Goal: Register for event/course

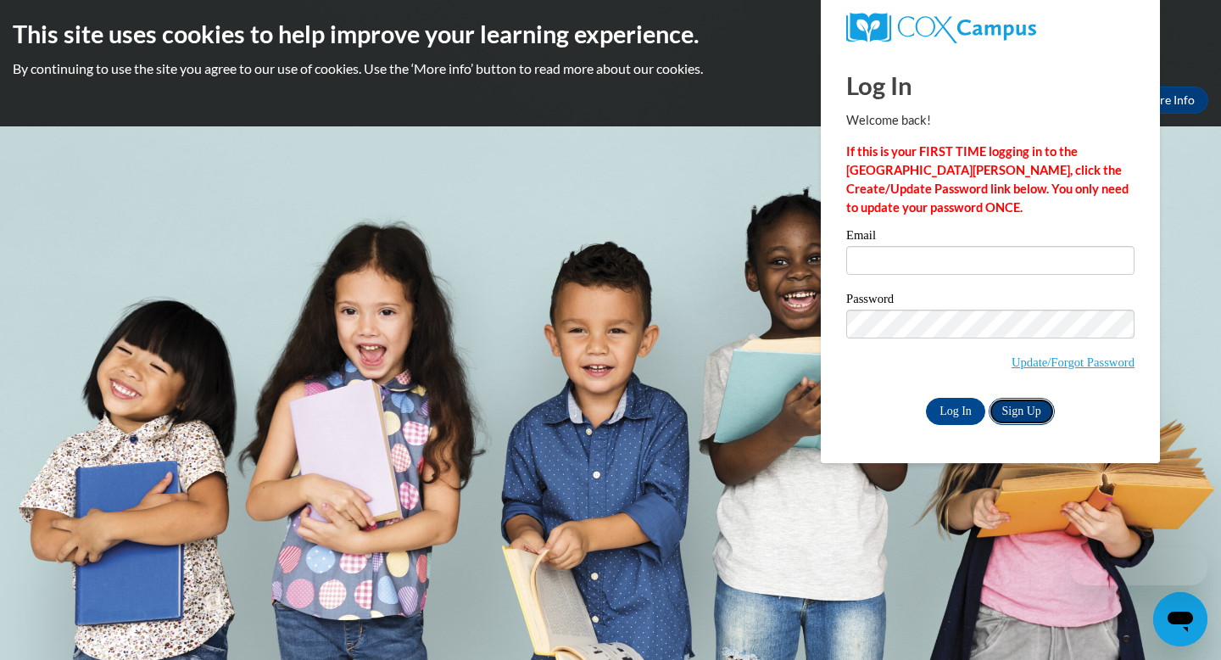
click at [1029, 413] on link "Sign Up" at bounding box center [1022, 411] width 66 height 27
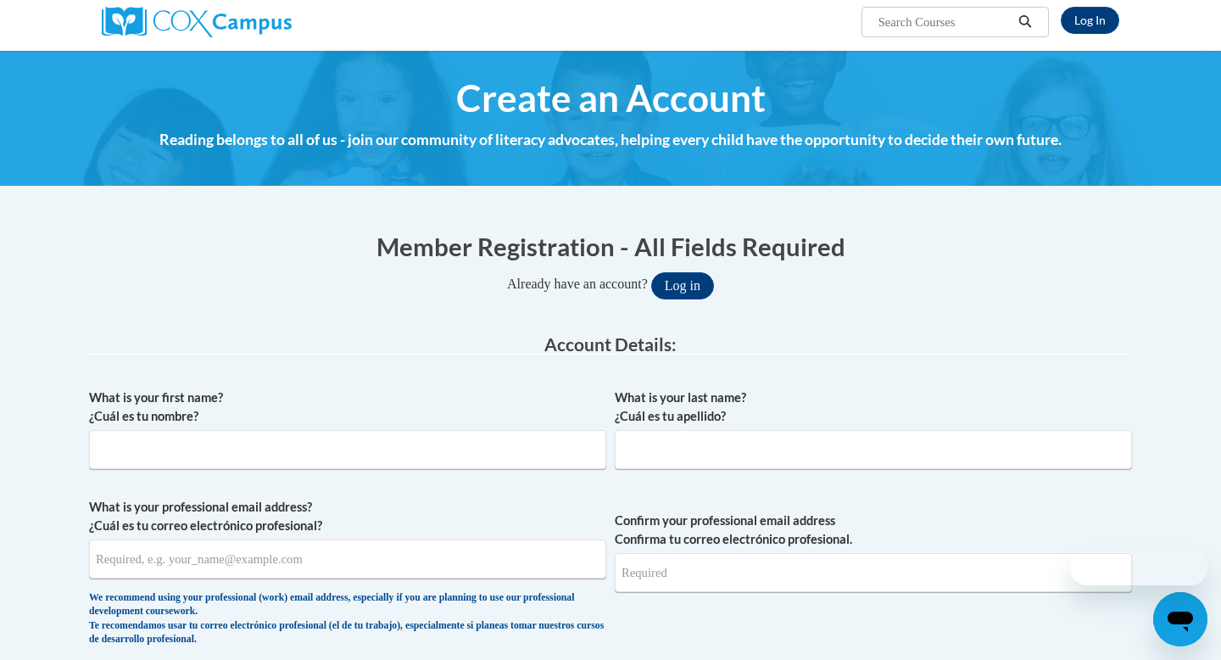
scroll to position [148, 0]
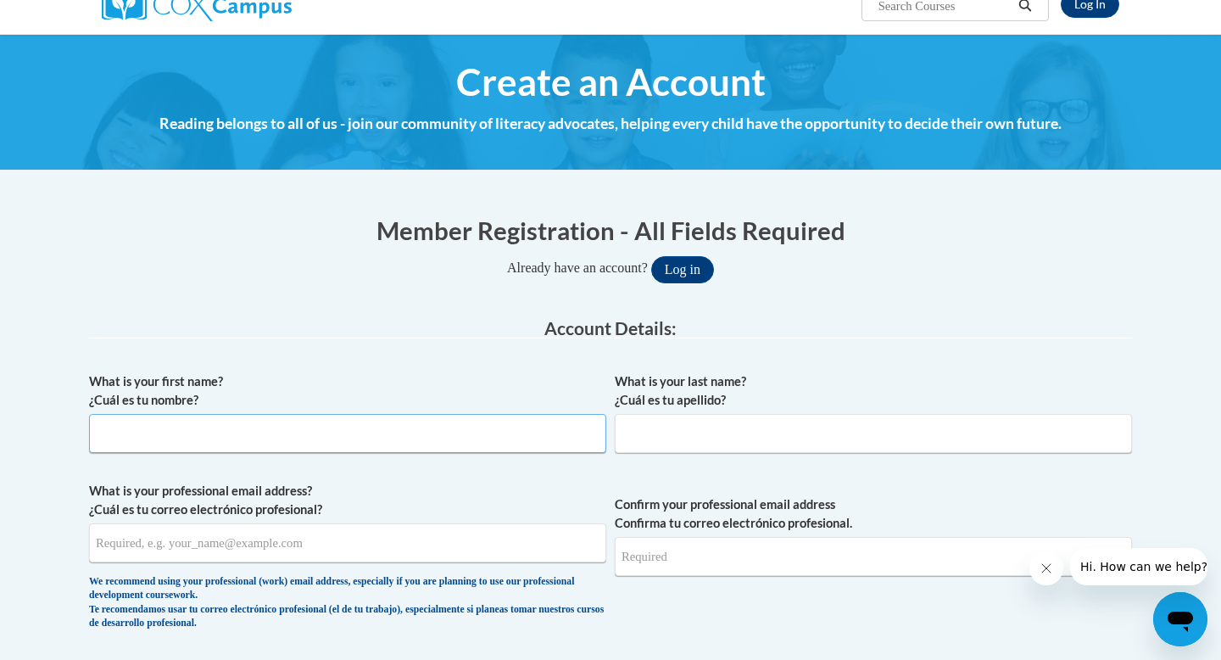
click at [341, 429] on input "What is your first name? ¿Cuál es tu nombre?" at bounding box center [347, 433] width 517 height 39
click at [341, 422] on input "What is your first name? ¿Cuál es tu nombre?" at bounding box center [347, 433] width 517 height 39
type input "[PERSON_NAME]"
type input "Shefchunas"
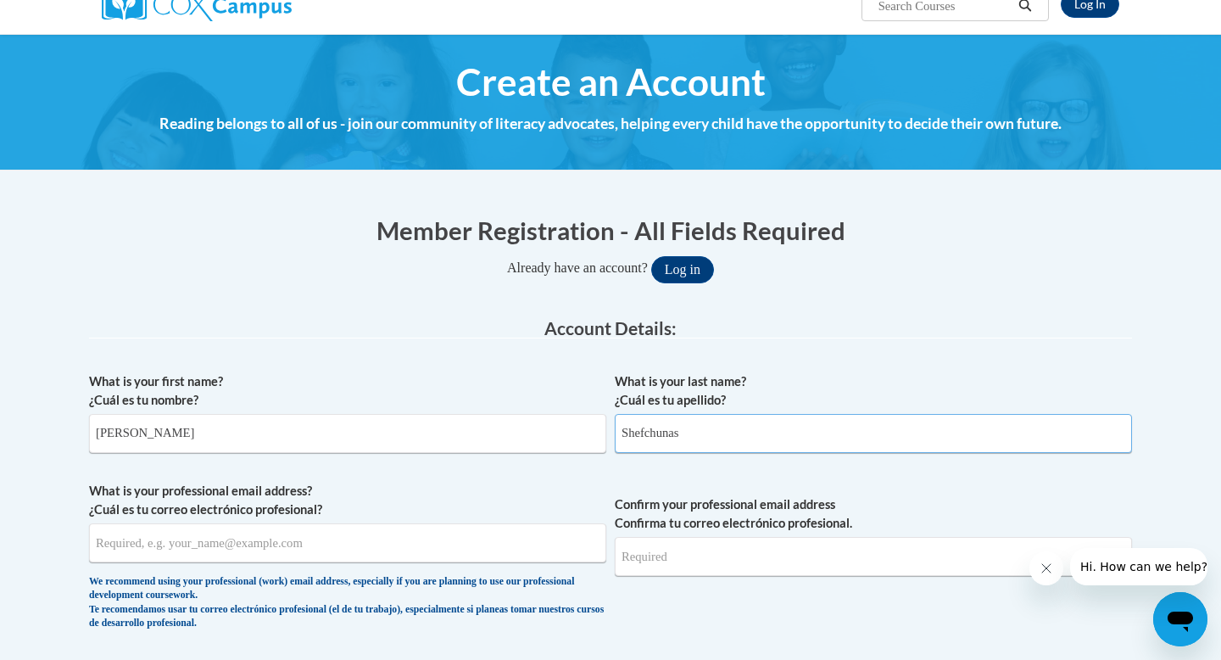
type input "Joeyshefchunas@icloud.com"
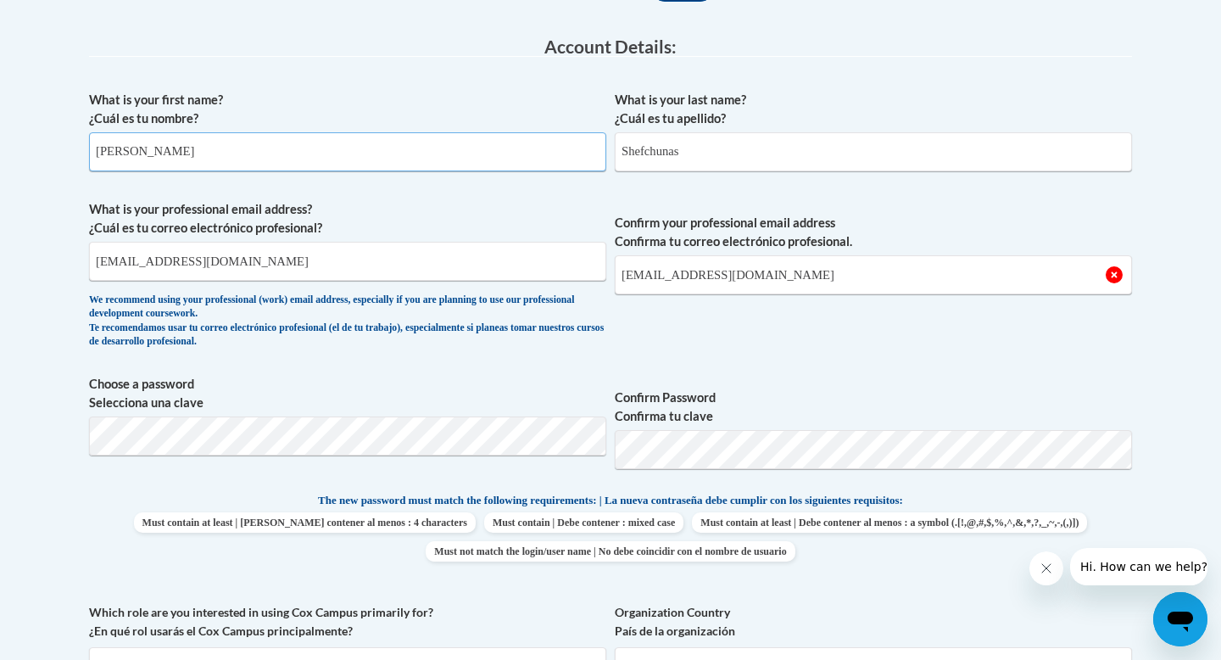
scroll to position [436, 0]
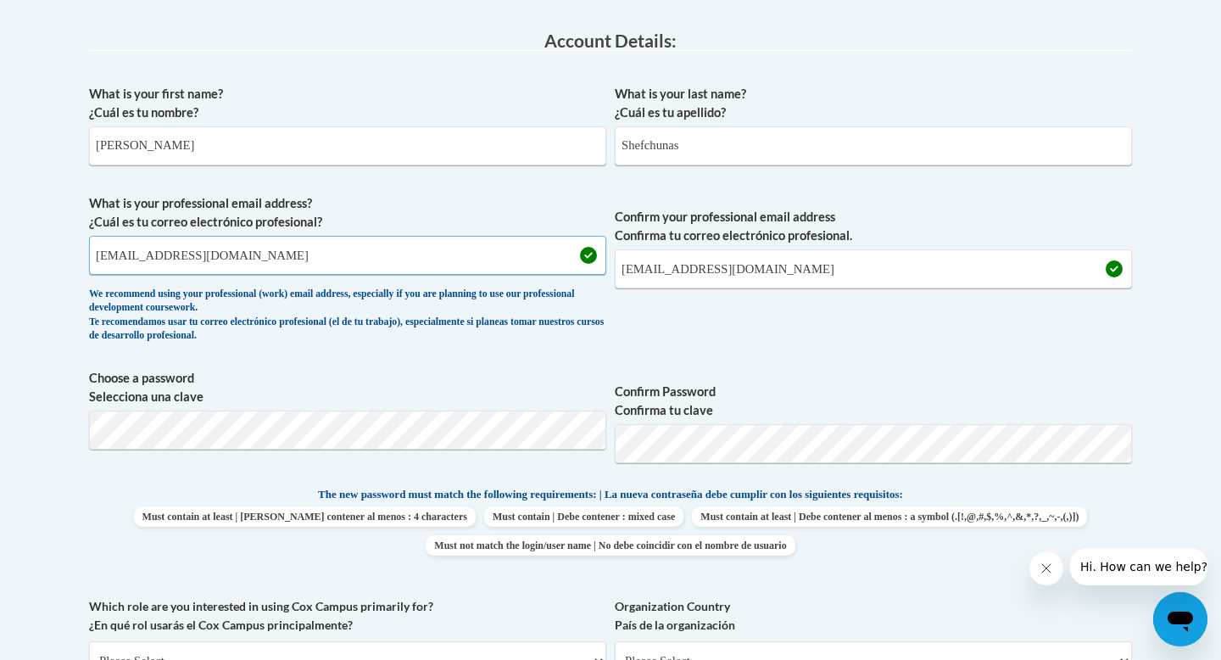
click at [339, 252] on input "Joeyshefchunas@icloud.com" at bounding box center [347, 255] width 517 height 39
type input "[EMAIL_ADDRESS][DOMAIN_NAME]"
click at [806, 269] on input "Joeyshefchunas@icloud.com" at bounding box center [873, 268] width 517 height 39
type input "J"
click at [649, 314] on span "Confirm your professional email address Confirma tu correo electrónico profesio…" at bounding box center [873, 272] width 517 height 157
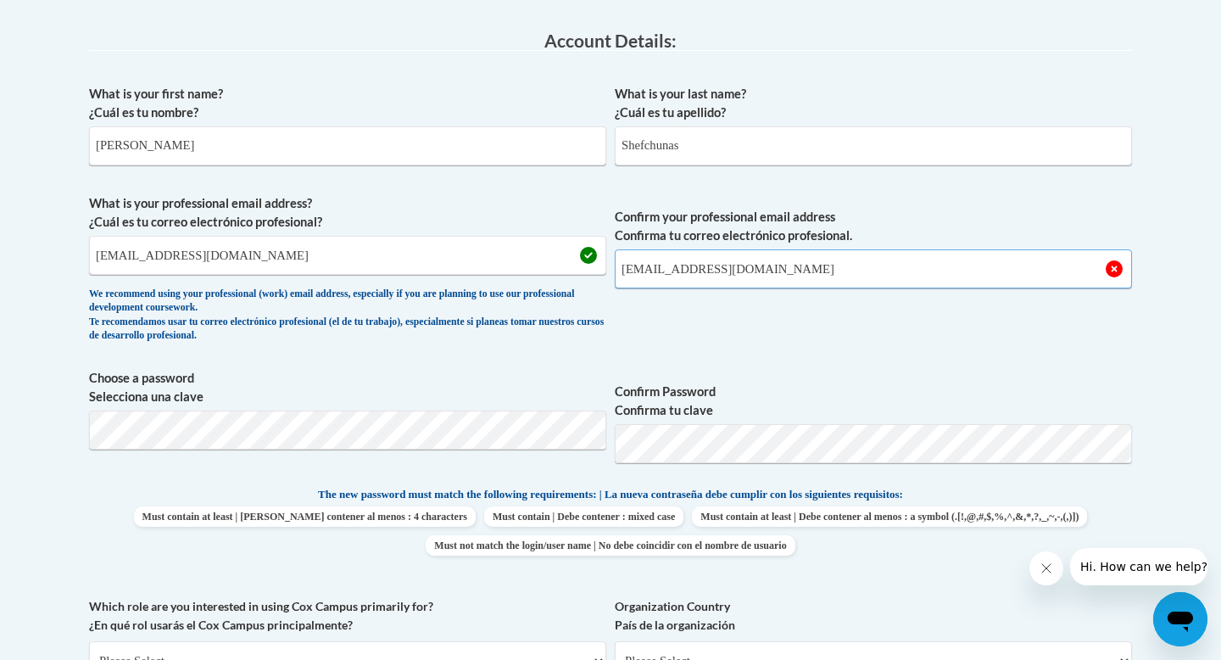
click at [624, 271] on input "jcshef8790@ung.edu" at bounding box center [873, 268] width 517 height 39
type input "[EMAIL_ADDRESS][DOMAIN_NAME]"
click at [375, 407] on span "Choose a password Selecciona una clave" at bounding box center [347, 423] width 517 height 108
click at [831, 407] on label "Confirm Password Confirma tu clave" at bounding box center [873, 400] width 517 height 37
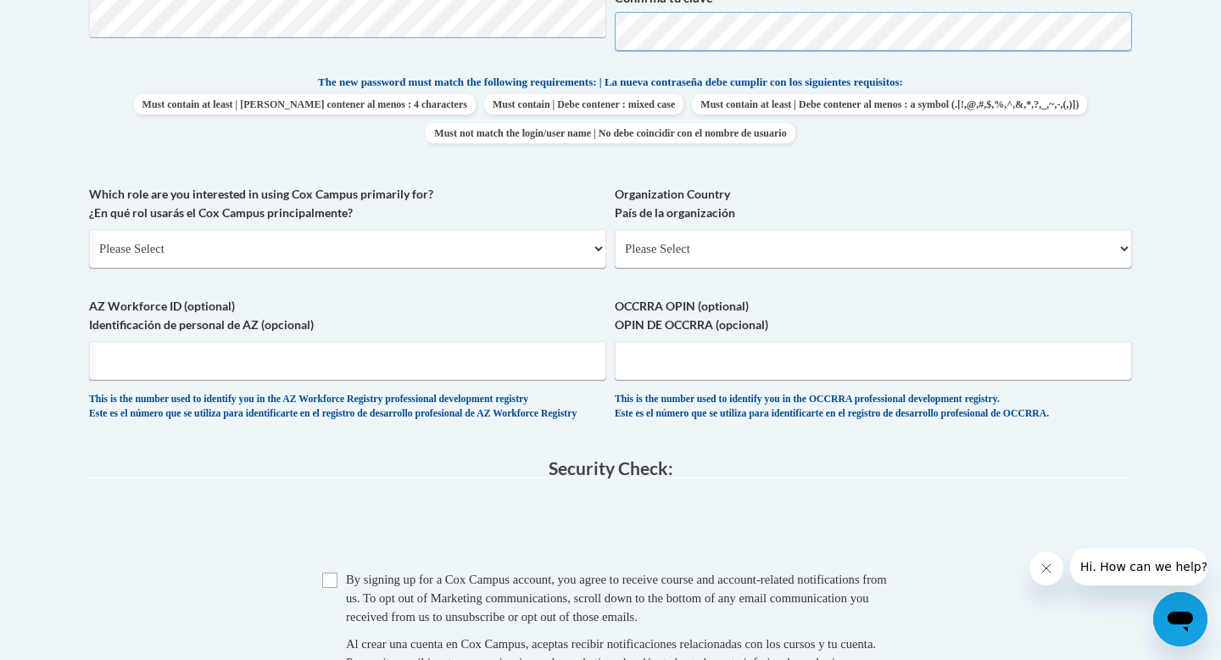
scroll to position [856, 0]
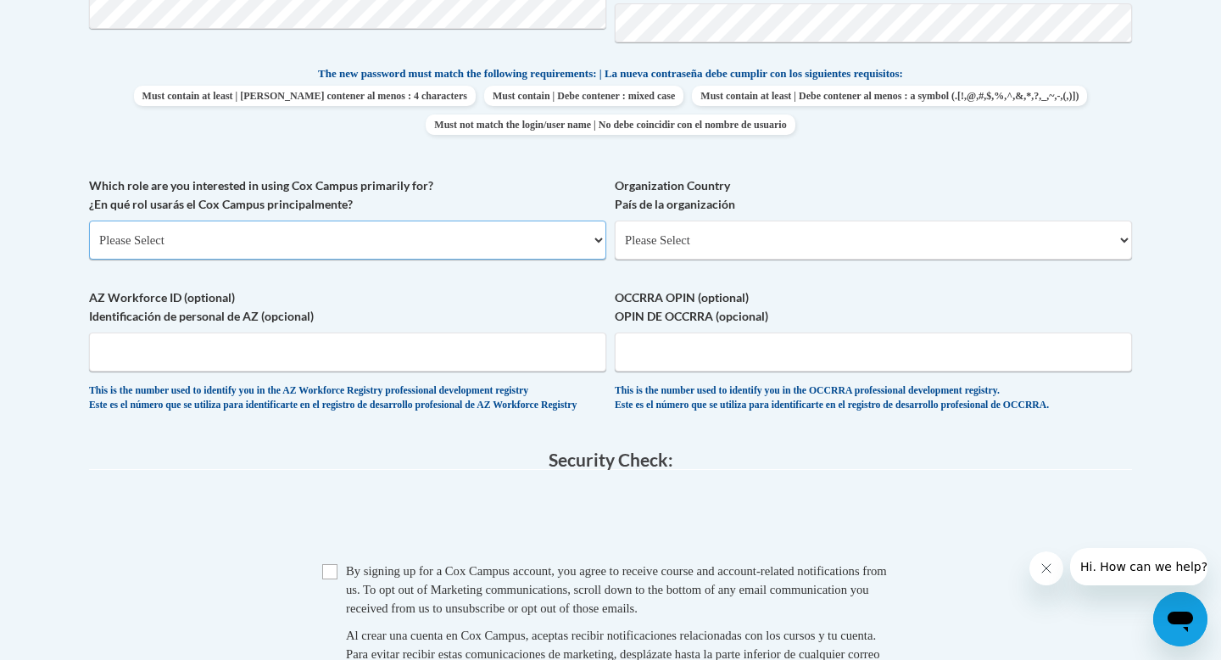
click at [264, 238] on select "Please Select College/University | Colegio/Universidad Community/Nonprofit Part…" at bounding box center [347, 239] width 517 height 39
select select "5a18ea06-2b54-4451-96f2-d152daf9eac5"
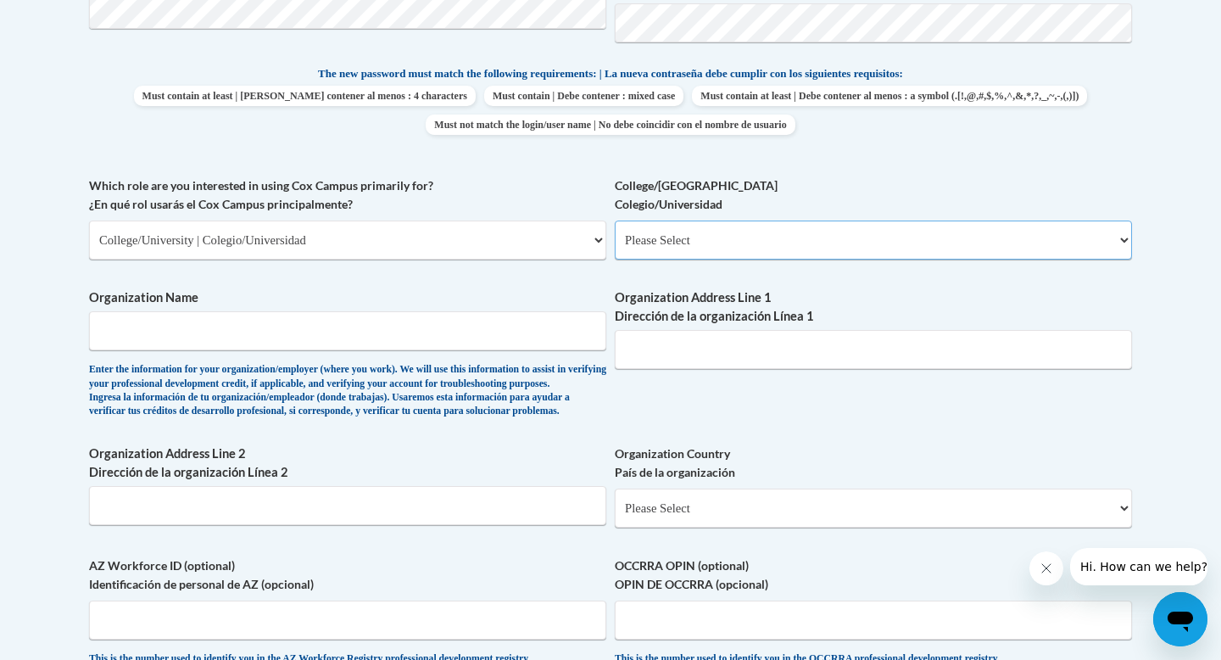
click at [654, 243] on select "Please Select College/University Staff | Empleado universitario College/Univers…" at bounding box center [873, 239] width 517 height 39
select select "99b32b07-cffc-426c-8bf6-0cd77760d84b"
click at [243, 339] on input "Organization Name" at bounding box center [347, 330] width 517 height 39
type input "University of North Georgia"
click at [731, 360] on input "Organization Address Line 1 Dirección de la organización Línea 1" at bounding box center [873, 349] width 517 height 39
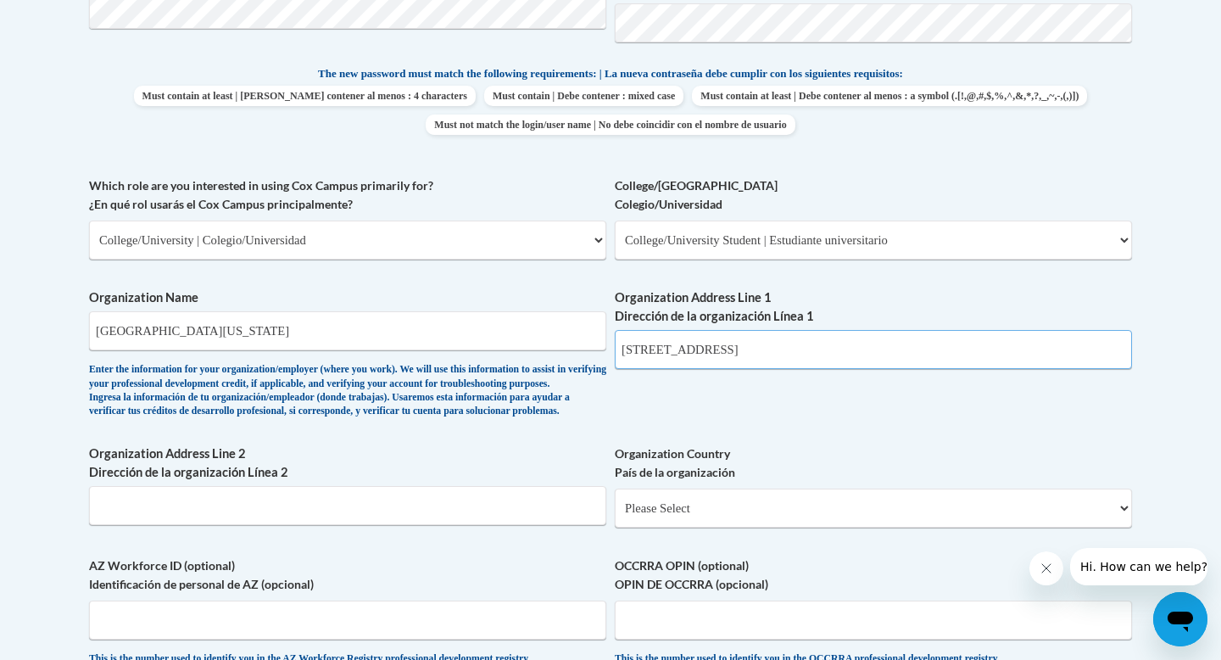
type input "82 College Circle"
click at [739, 410] on div "What is your first name? ¿Cuál es tu nombre? Joey What is your last name? ¿Cuál…" at bounding box center [610, 176] width 1043 height 1041
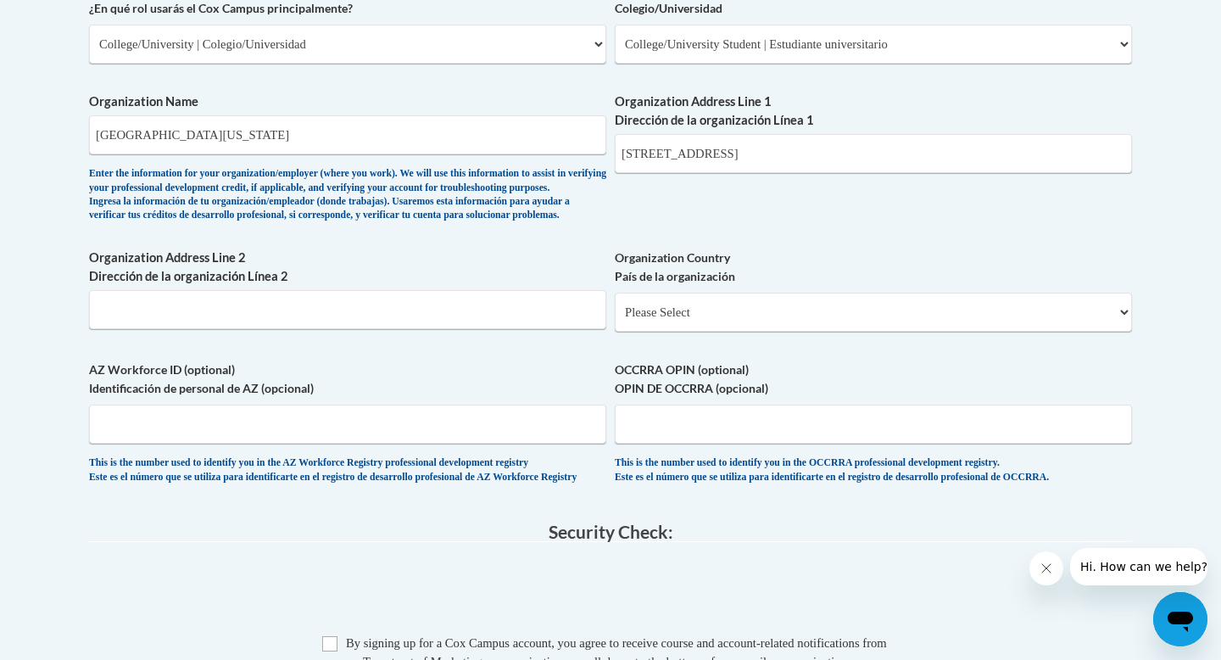
scroll to position [1055, 0]
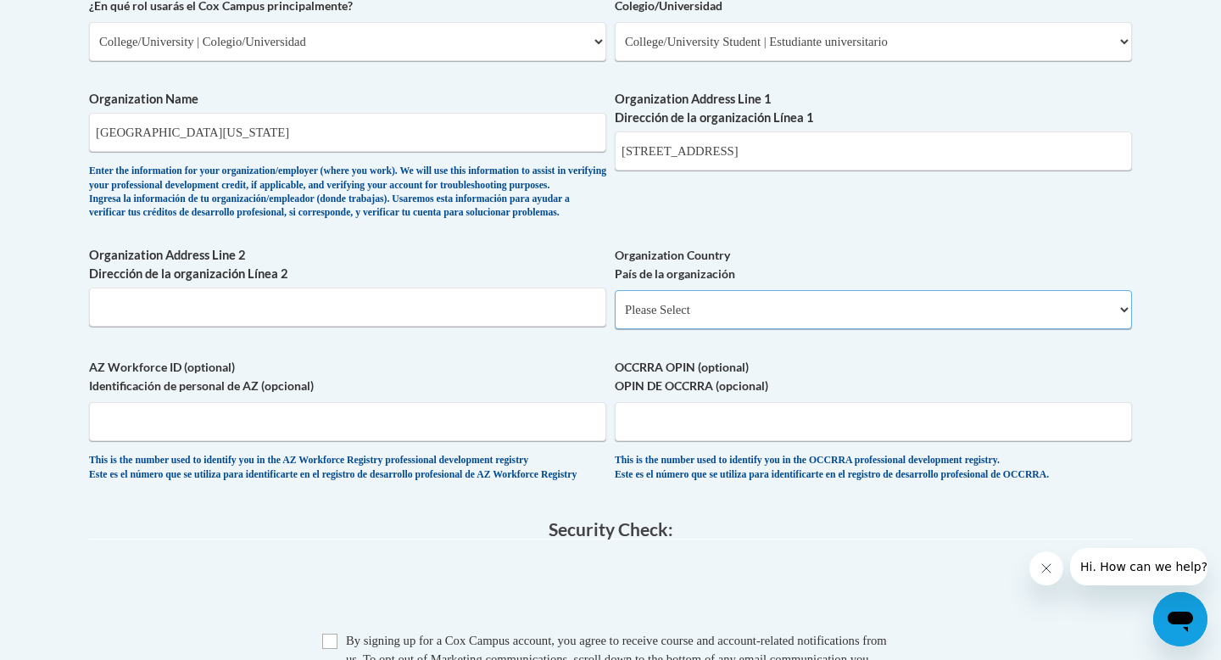
click at [654, 329] on select "Please Select United States | Estados Unidos Outside of the United States | Fue…" at bounding box center [873, 309] width 517 height 39
select select "ad49bcad-a171-4b2e-b99c-48b446064914"
select select
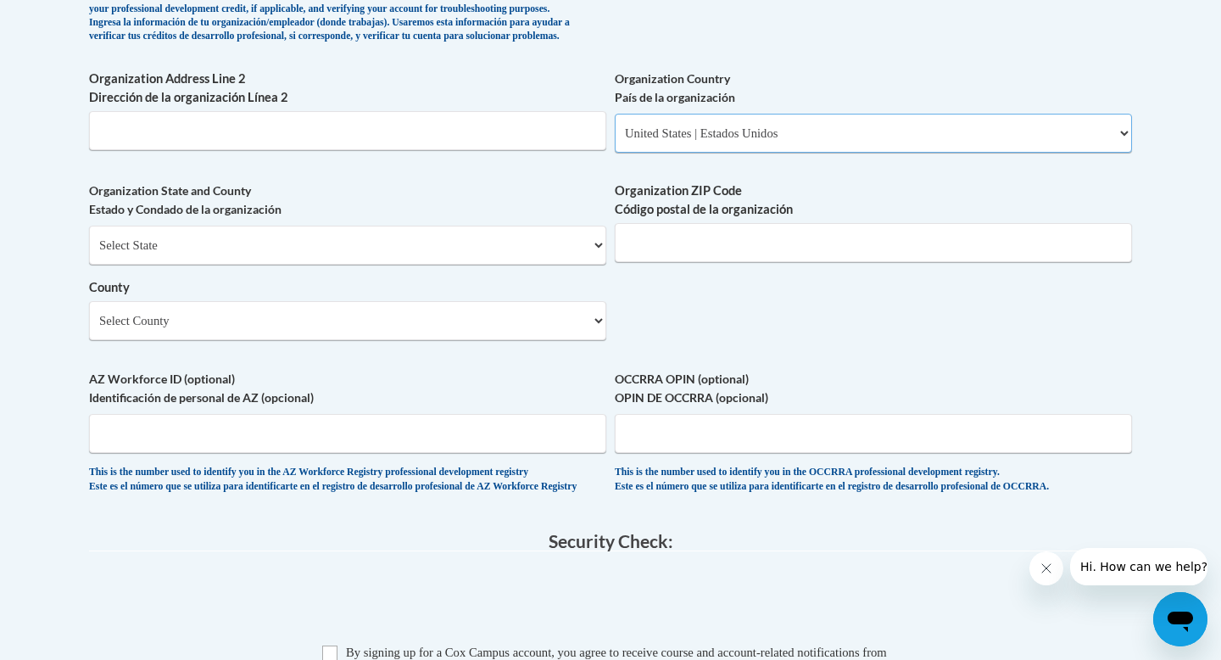
scroll to position [1241, 0]
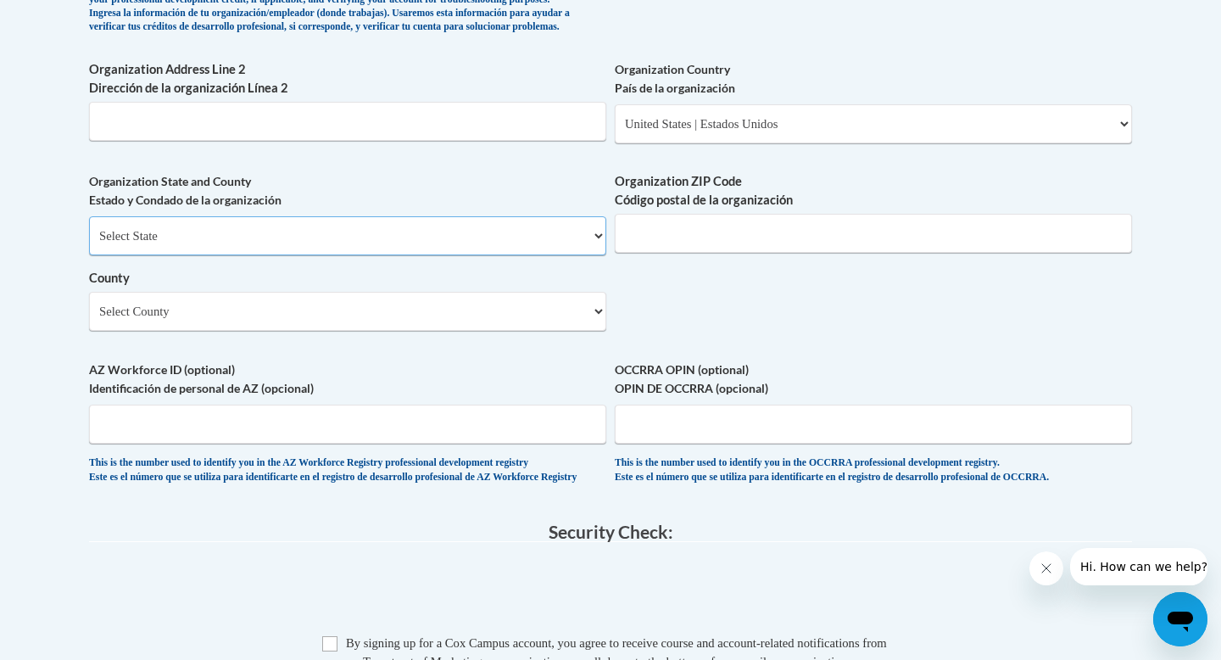
click at [237, 255] on select "Select State Alabama Alaska Arizona Arkansas California Colorado Connecticut De…" at bounding box center [347, 235] width 517 height 39
select select "Georgia"
click at [667, 253] on input "Organization ZIP Code Código postal de la organización" at bounding box center [873, 233] width 517 height 39
type input "30040"
click at [394, 331] on select "Select County Appling Atkinson Bacon Baker Baldwin Banks Barrow Bartow Ben Hill…" at bounding box center [347, 311] width 517 height 39
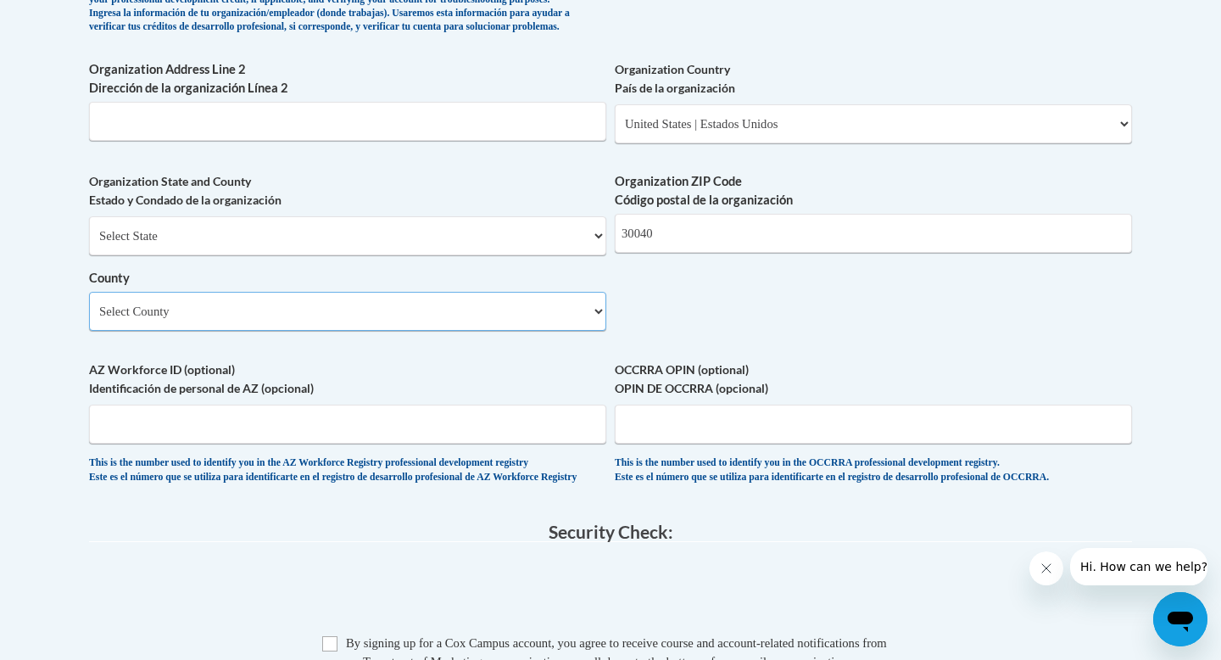
select select "Lumpkin"
click at [357, 432] on span "AZ Workforce ID (optional) Identificación de personal de AZ (opcional) This is …" at bounding box center [347, 422] width 517 height 124
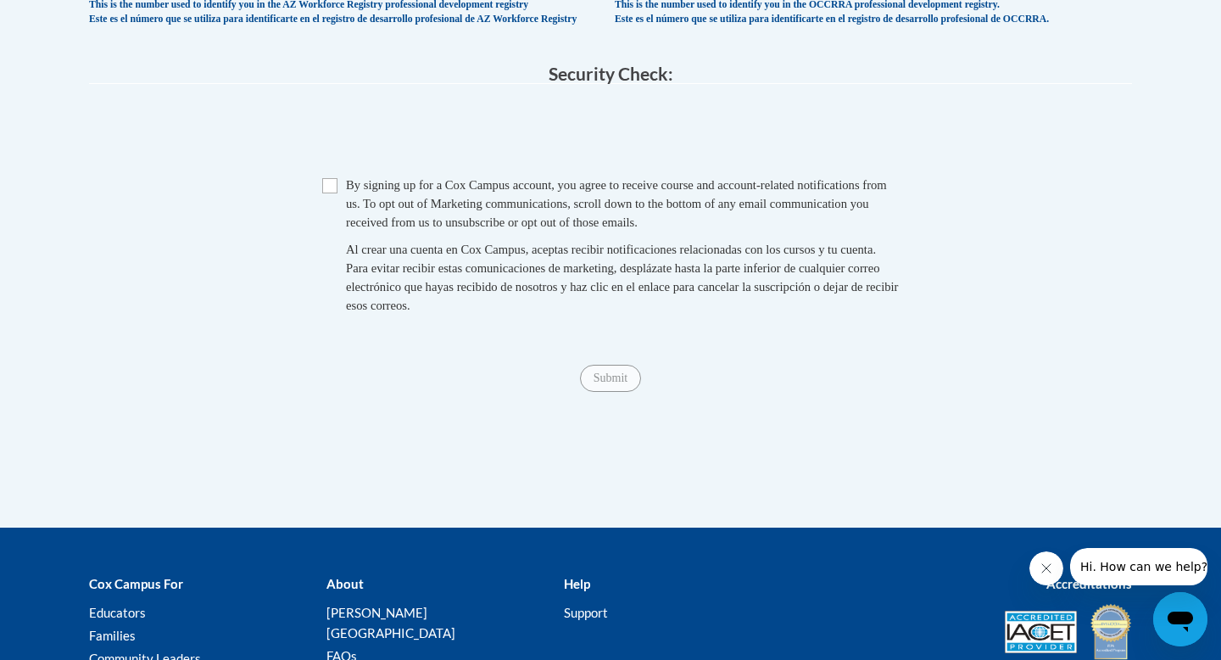
scroll to position [1649, 0]
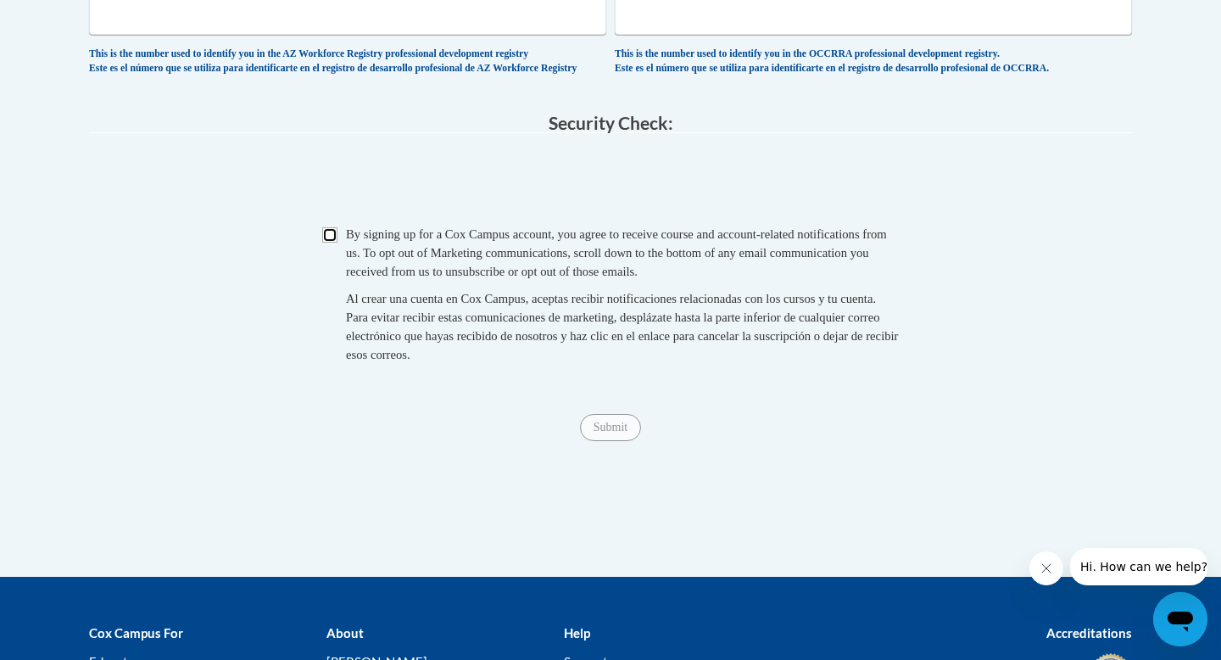
click at [329, 243] on input "Checkbox" at bounding box center [329, 234] width 15 height 15
checkbox input "true"
click at [602, 441] on input "Submit" at bounding box center [610, 427] width 61 height 27
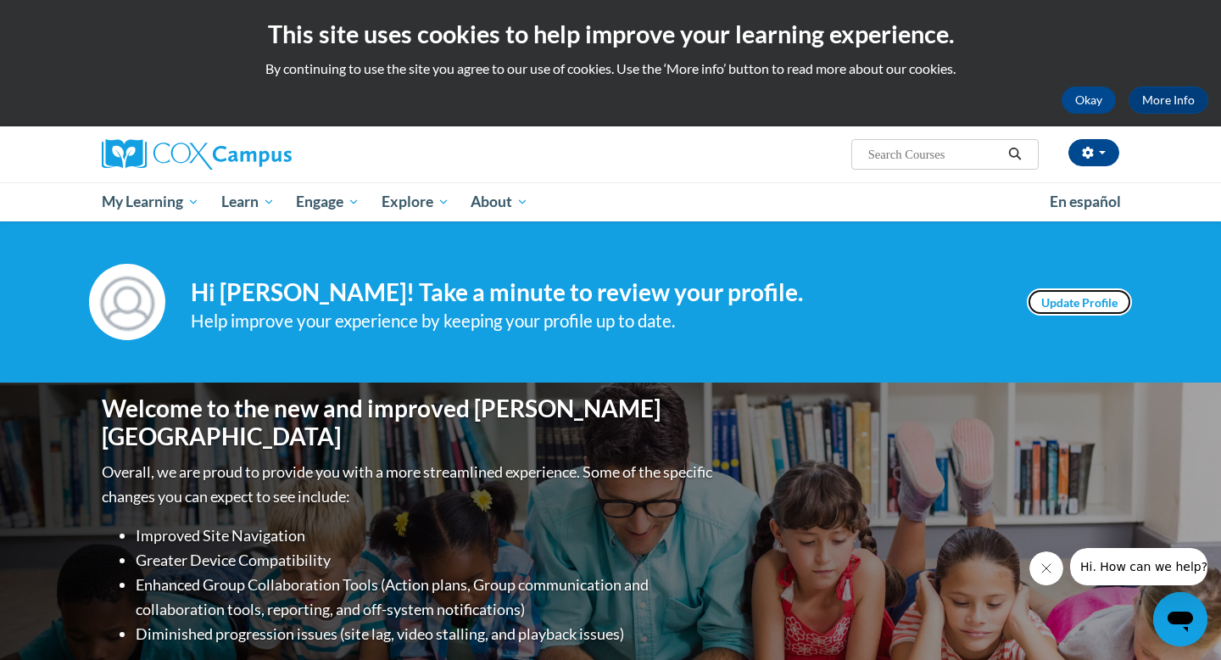
click at [1051, 300] on link "Update Profile" at bounding box center [1079, 301] width 105 height 27
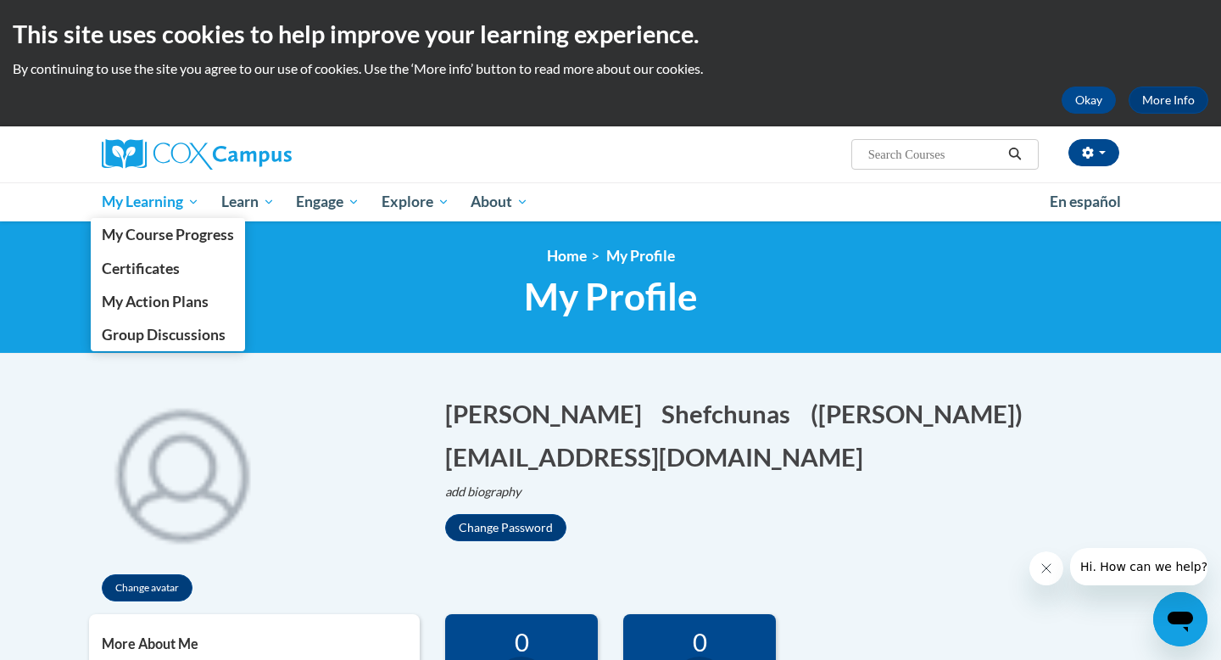
click at [161, 202] on span "My Learning" at bounding box center [151, 202] width 98 height 20
click at [160, 231] on span "My Course Progress" at bounding box center [168, 235] width 132 height 18
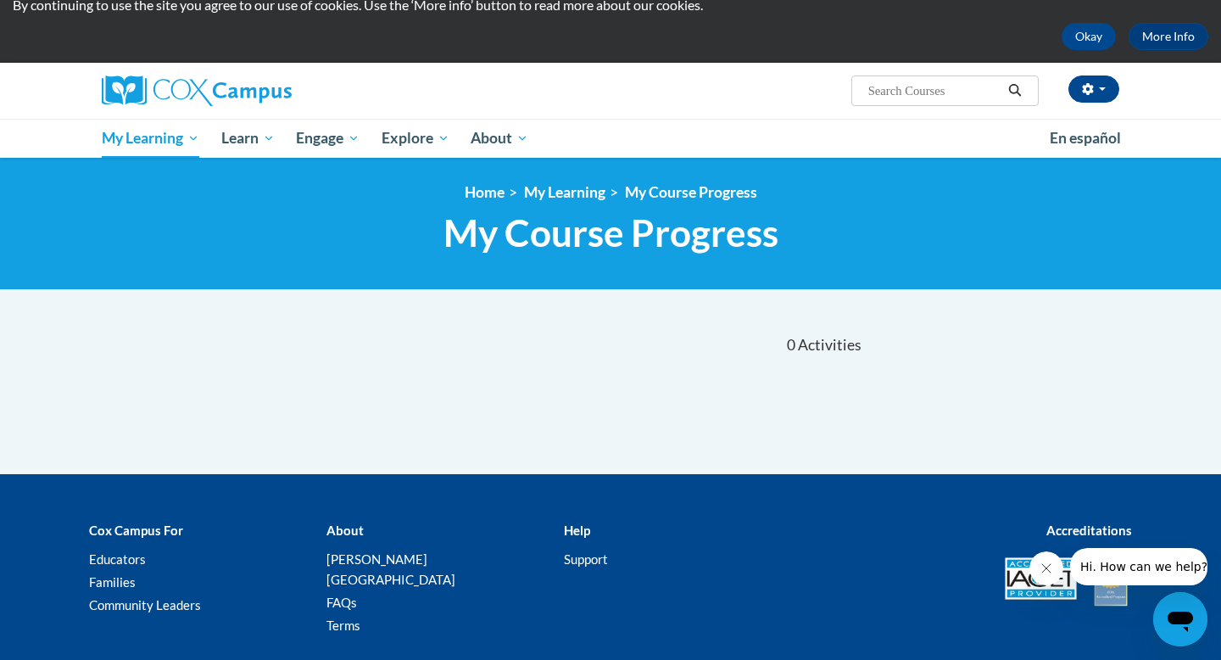
scroll to position [12, 0]
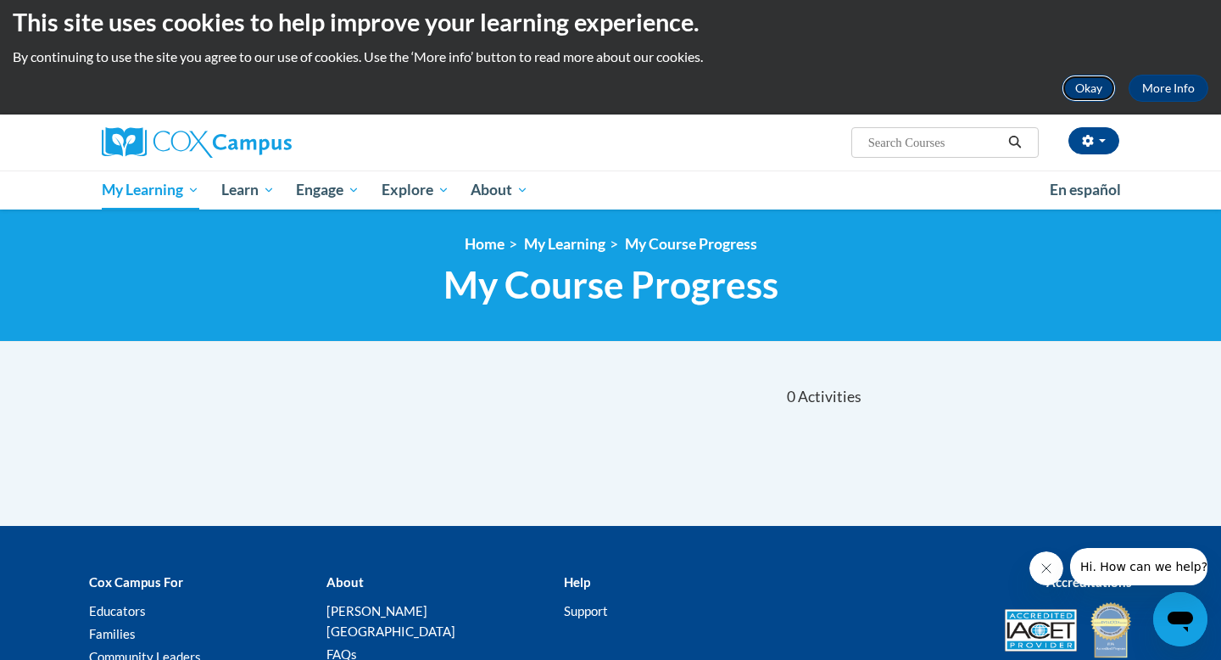
click at [1079, 93] on button "Okay" at bounding box center [1089, 88] width 54 height 27
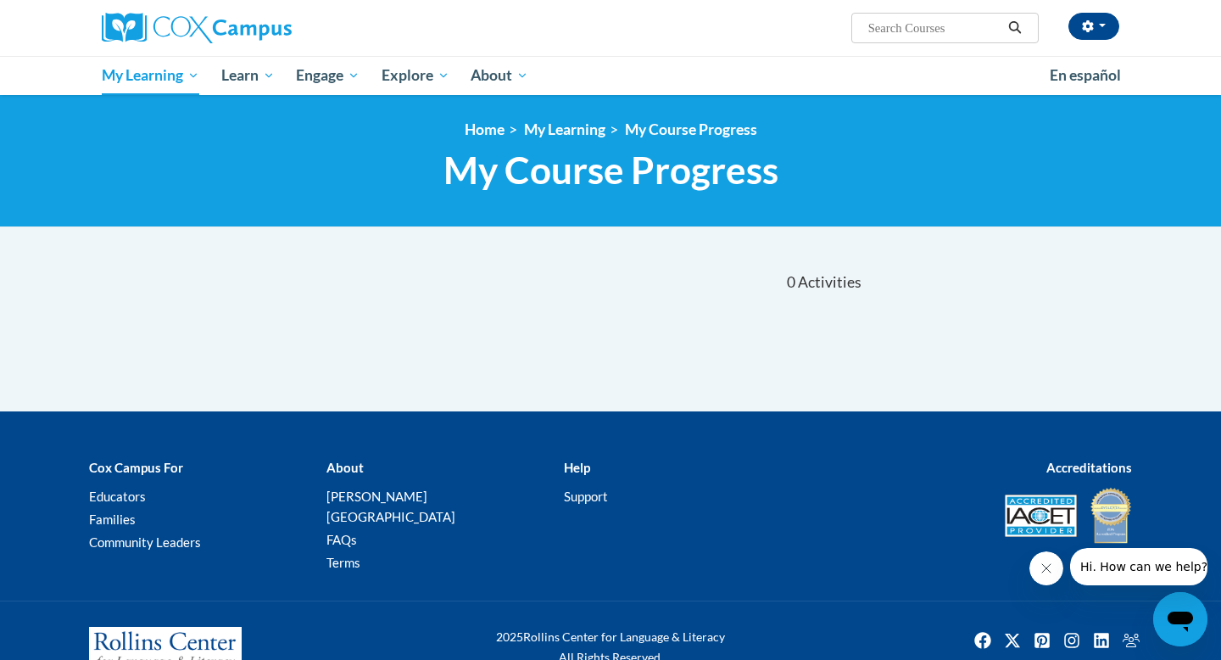
click at [883, 24] on input "Search..." at bounding box center [935, 28] width 136 height 20
type input "characteristics of students with special needs"
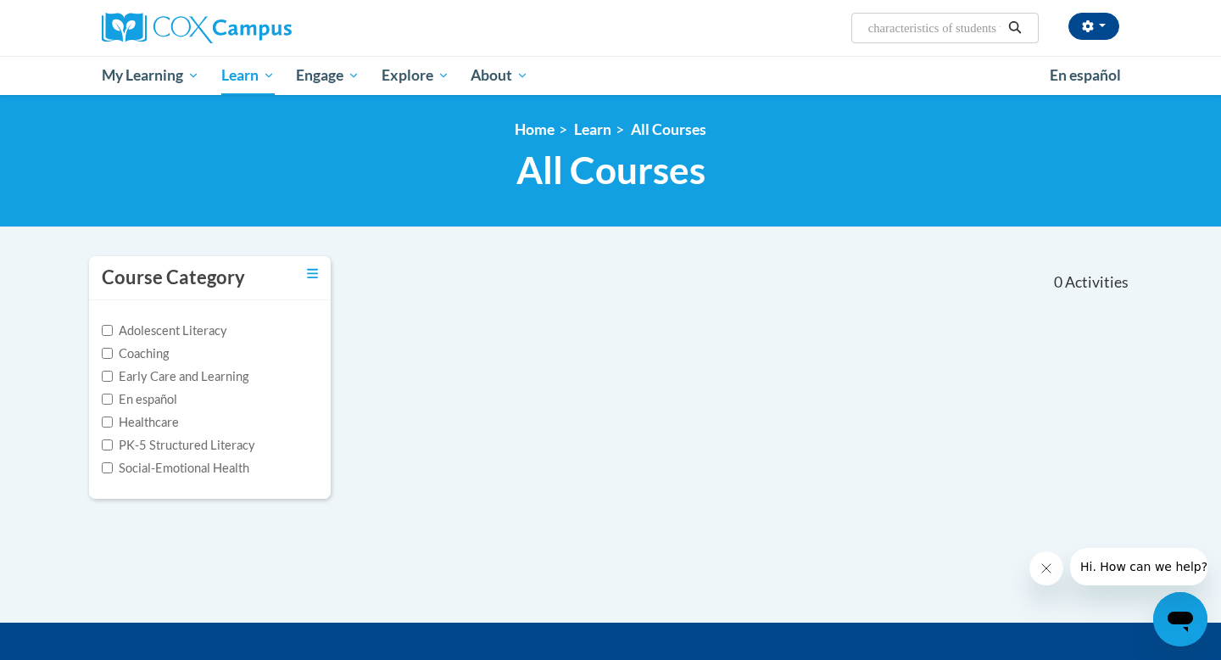
click at [996, 27] on input "characteristics of students with special needs" at bounding box center [935, 28] width 136 height 20
type input "nts with special needs"
drag, startPoint x: 992, startPoint y: 29, endPoint x: 840, endPoint y: 29, distance: 151.8
click at [840, 29] on div "Joey Shefchunas (Eastern Daylight Time GMT-0400 ) My Profile Inbox My Transcrip…" at bounding box center [784, 21] width 695 height 43
type input "Response to intervention"
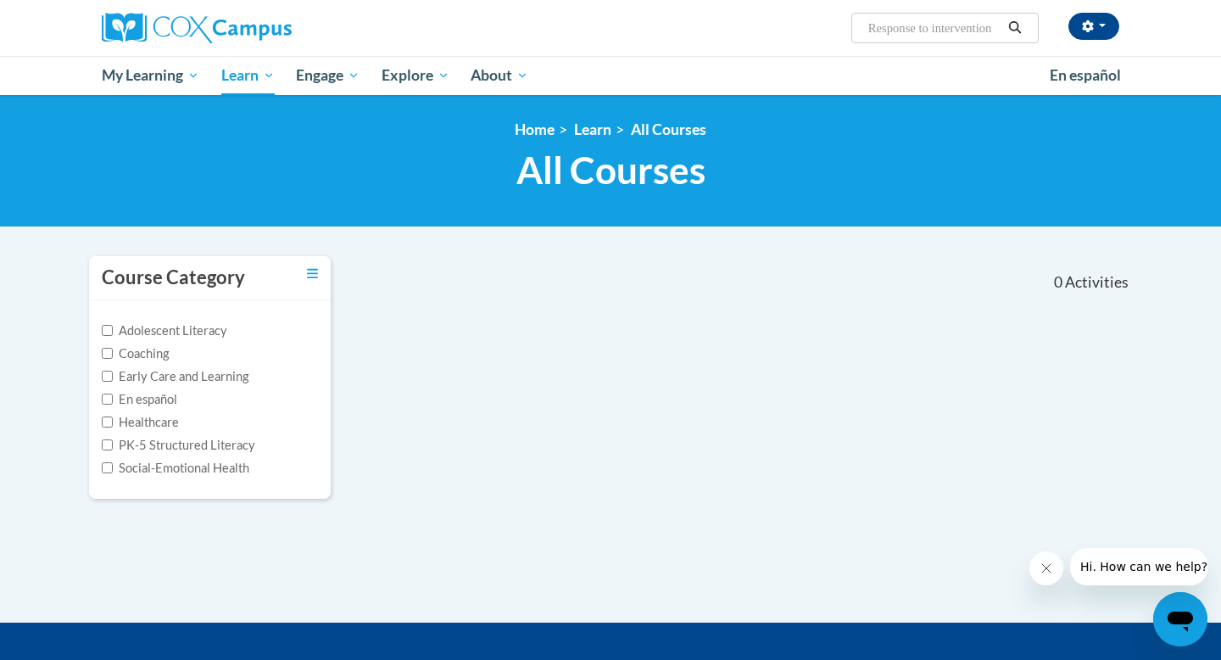
scroll to position [0, 3]
type input "Response to intervention"
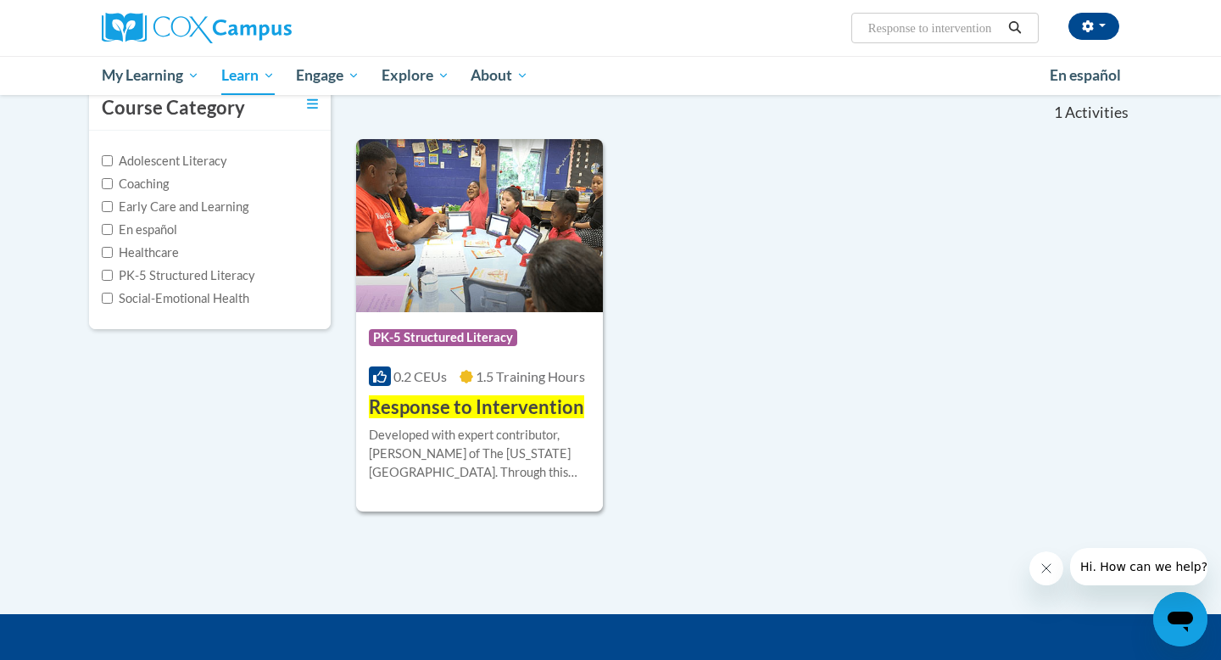
scroll to position [215, 0]
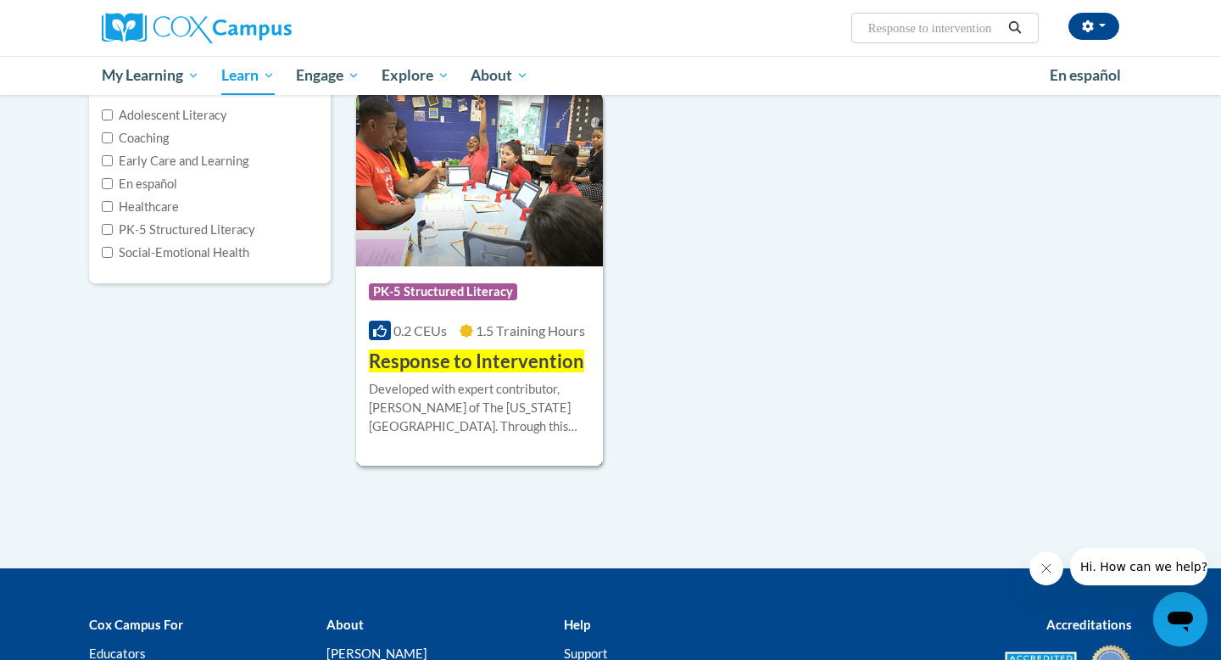
click at [466, 293] on span "PK-5 Structured Literacy" at bounding box center [443, 291] width 148 height 17
